Goal: Navigation & Orientation: Understand site structure

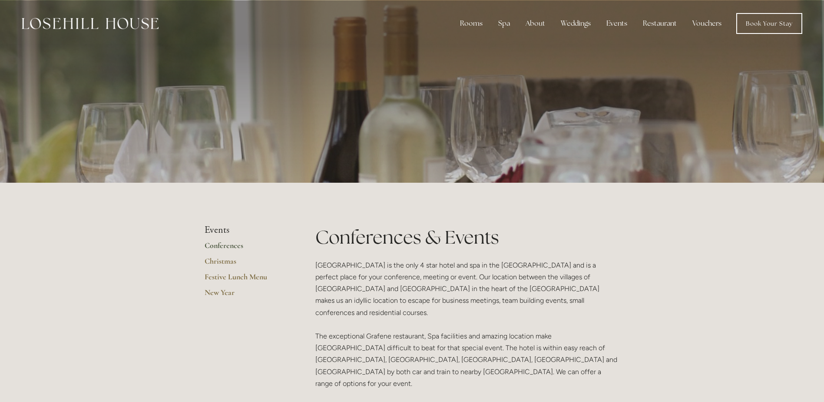
click at [229, 245] on link "Conferences" at bounding box center [246, 248] width 83 height 16
click at [473, 45] on link "Rooms" at bounding box center [478, 46] width 56 height 14
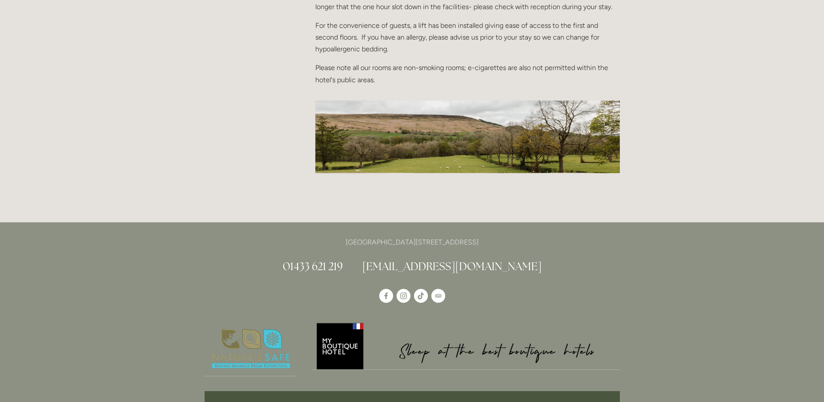
scroll to position [1173, 0]
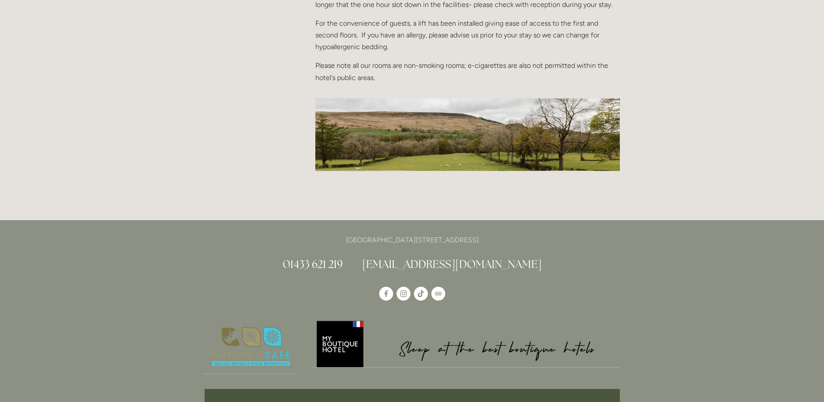
drag, startPoint x: 514, startPoint y: 221, endPoint x: 482, endPoint y: 218, distance: 31.9
click at [482, 234] on p "[GEOGRAPHIC_DATA][STREET_ADDRESS]" at bounding box center [412, 240] width 415 height 12
drag, startPoint x: 482, startPoint y: 218, endPoint x: 494, endPoint y: 220, distance: 12.0
copy p "S33 6AF"
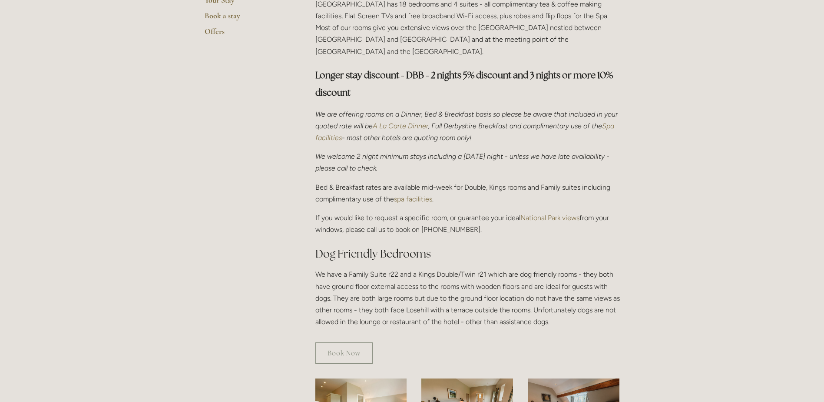
scroll to position [0, 0]
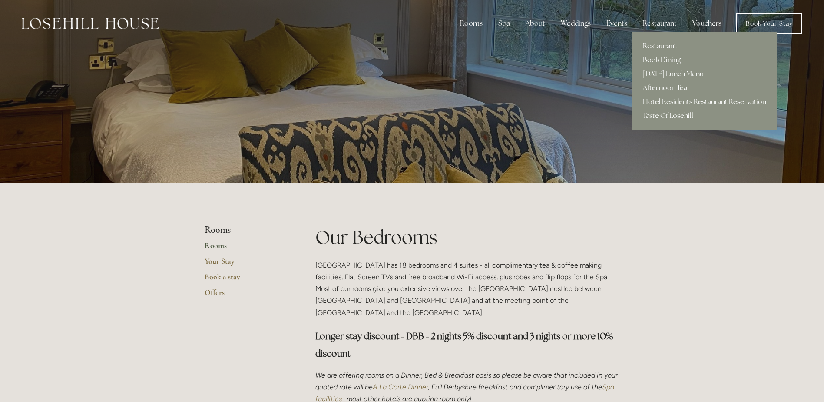
click at [665, 46] on link "Restaurant" at bounding box center [705, 46] width 144 height 14
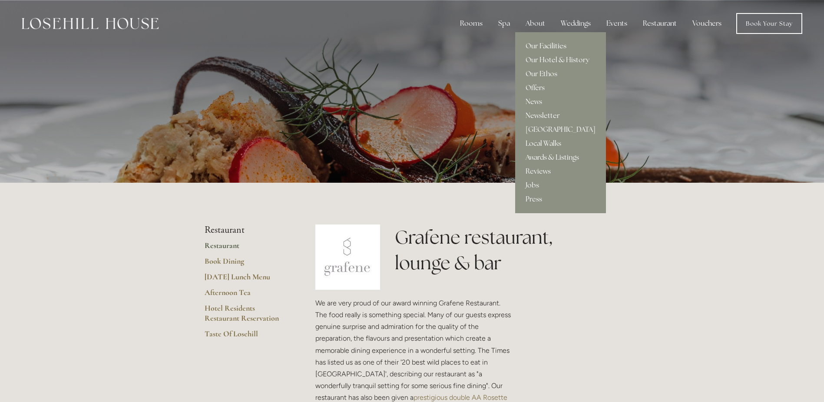
click at [543, 42] on link "Our Facilities" at bounding box center [560, 46] width 91 height 14
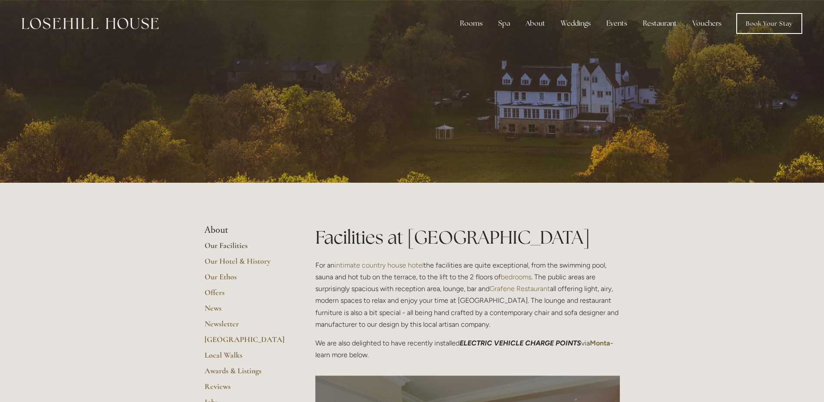
click at [138, 20] on img at bounding box center [90, 23] width 137 height 11
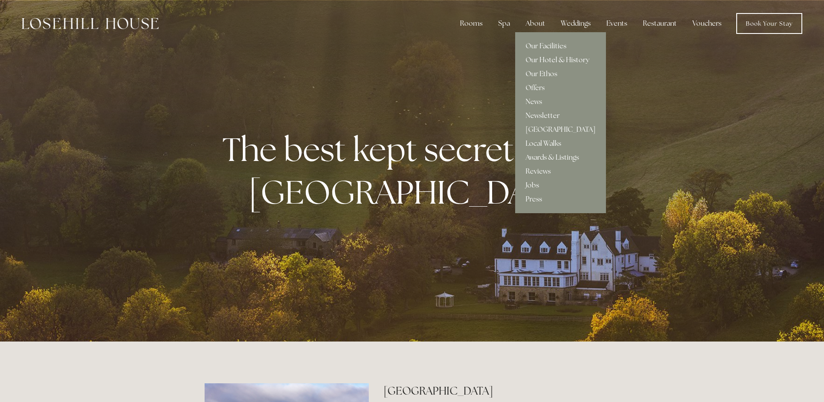
click at [543, 58] on link "Our Hotel & History" at bounding box center [560, 60] width 91 height 14
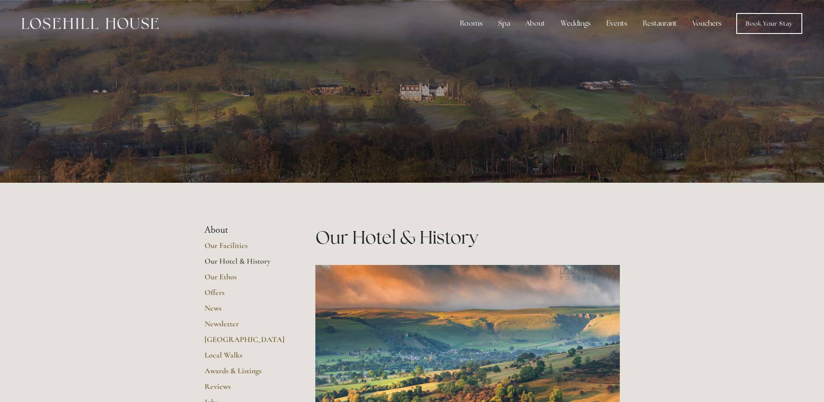
click at [80, 21] on img at bounding box center [90, 23] width 137 height 11
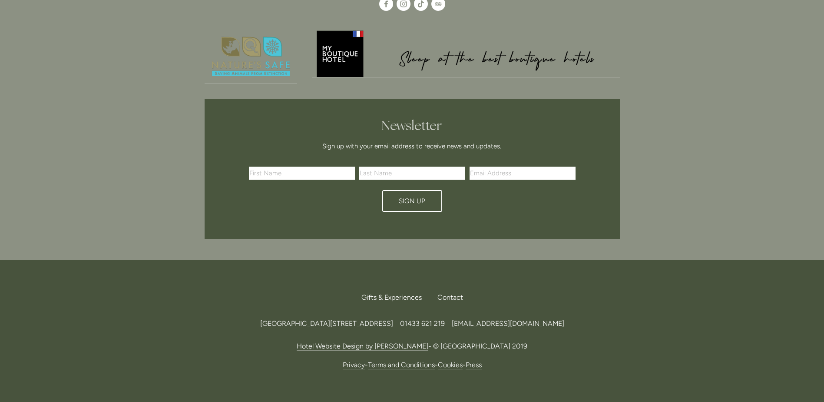
scroll to position [2584, 0]
